Goal: Obtain resource: Obtain resource

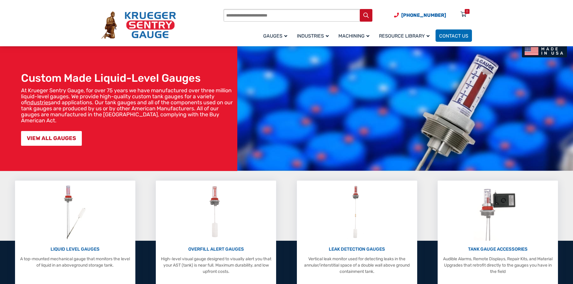
scroll to position [80, 0]
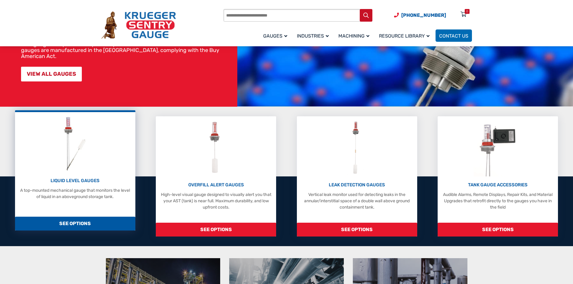
click at [75, 177] on div "LIQUID LEVEL GAUGES A top-mounted mechanical gauge that monitors the level of l…" at bounding box center [75, 157] width 114 height 85
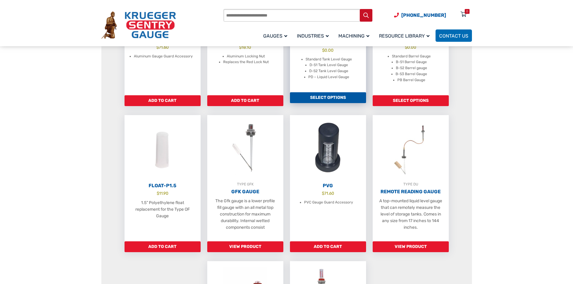
scroll to position [201, 0]
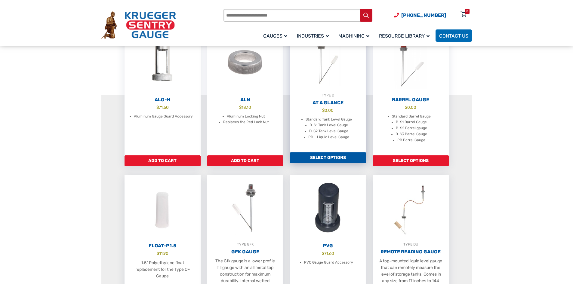
click at [323, 114] on span "$ 0.00" at bounding box center [328, 110] width 76 height 6
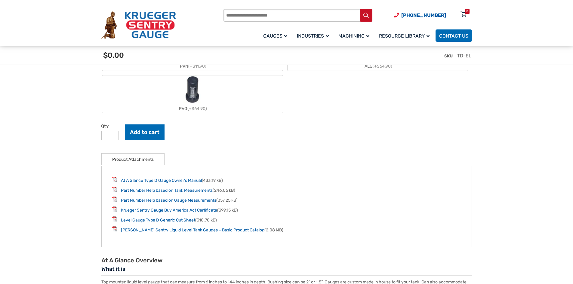
scroll to position [722, 0]
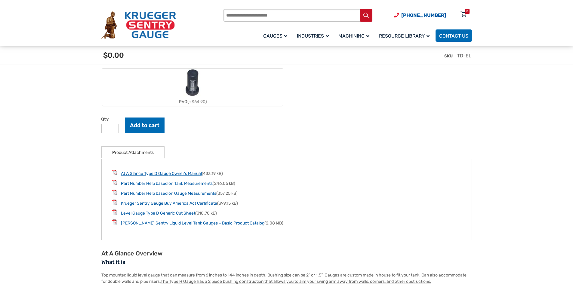
click at [187, 175] on link "At A Glance Type D Gauge Owner’s Manual" at bounding box center [161, 173] width 81 height 5
click at [175, 216] on link "Level Gauge Type D Generic Cut Sheet" at bounding box center [158, 213] width 74 height 5
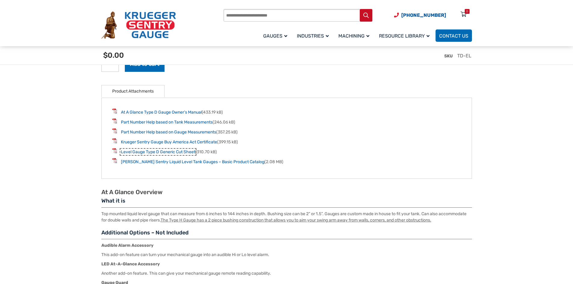
scroll to position [783, 0]
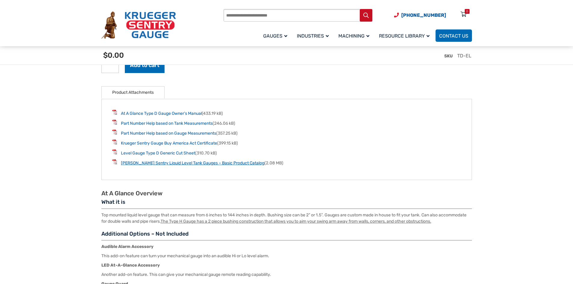
click at [173, 165] on link "Krueger Sentry Liquid Level Tank Gauges – Basic Product Catalog" at bounding box center [193, 163] width 144 height 5
